Goal: Task Accomplishment & Management: Manage account settings

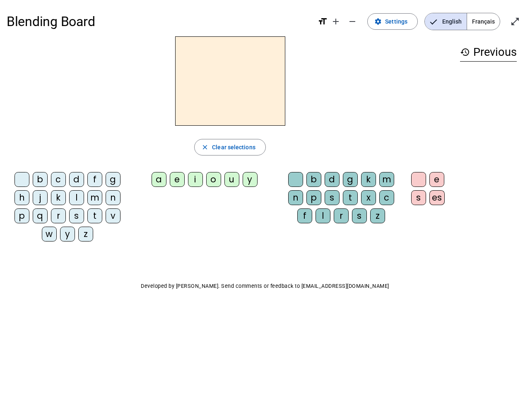
click at [336, 22] on mat-icon "add" at bounding box center [336, 22] width 10 height 10
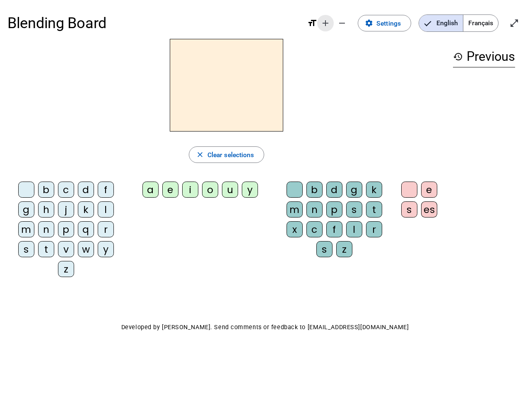
click at [353, 22] on div "Blending Board format_size add remove settings Settings English Français open_i…" at bounding box center [264, 22] width 515 height 31
click at [393, 22] on span "Settings" at bounding box center [388, 23] width 24 height 11
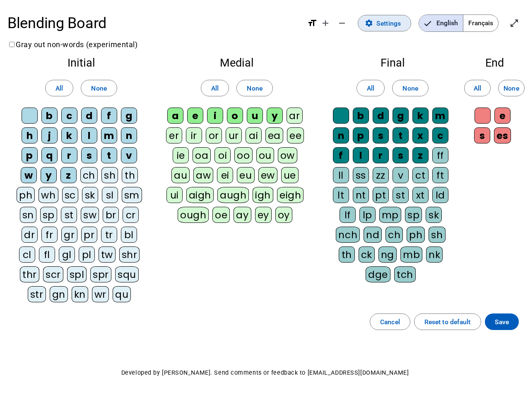
click at [446, 22] on span "English" at bounding box center [441, 23] width 44 height 17
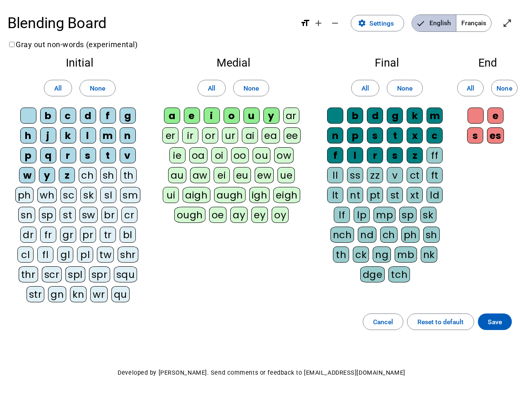
click at [483, 22] on span "Français" at bounding box center [473, 23] width 35 height 17
click at [483, 22] on span "Français" at bounding box center [467, 23] width 47 height 17
click at [515, 22] on span "Enter full screen" at bounding box center [507, 23] width 20 height 20
click at [230, 147] on letter-bubble "oi" at bounding box center [221, 157] width 20 height 20
click at [24, 181] on div "w" at bounding box center [27, 175] width 16 height 16
